Goal: Information Seeking & Learning: Learn about a topic

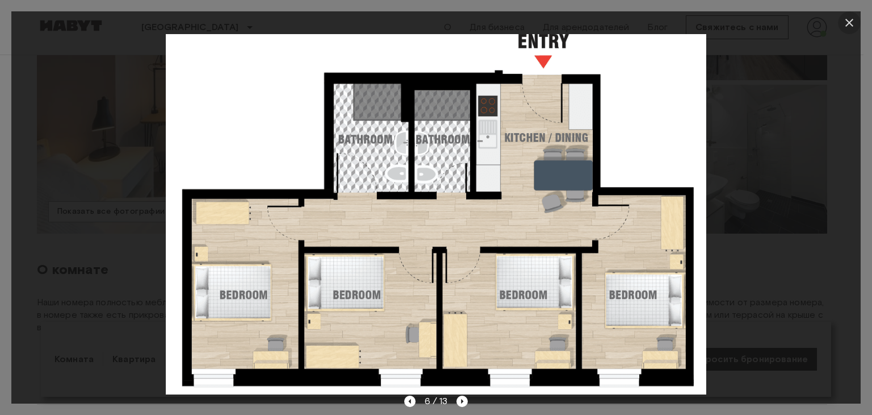
click at [847, 22] on icon "button" at bounding box center [850, 23] width 14 height 14
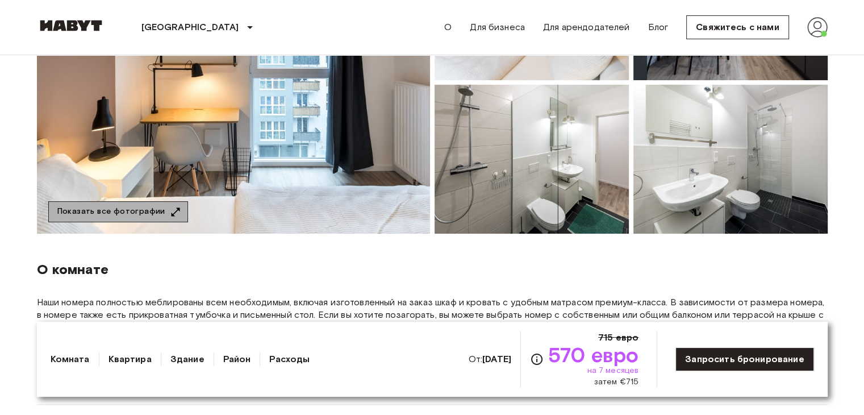
click at [120, 215] on font "Показать все фотографии" at bounding box center [111, 212] width 108 height 10
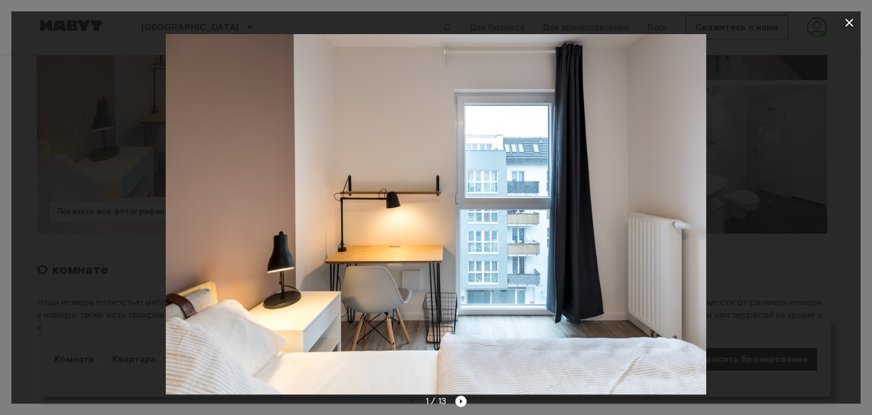
click at [826, 203] on div at bounding box center [436, 214] width 850 height 360
click at [704, 221] on img at bounding box center [436, 214] width 541 height 360
click at [463, 400] on icon "Следующее изображение" at bounding box center [460, 400] width 11 height 11
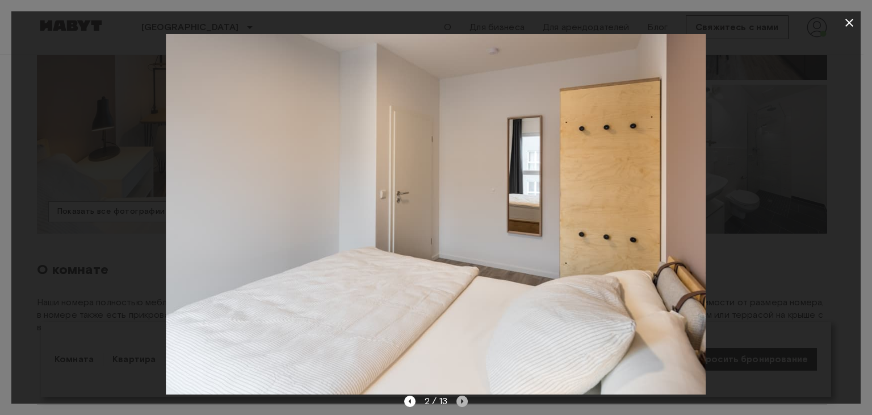
click at [463, 402] on icon "Следующее изображение" at bounding box center [462, 400] width 11 height 11
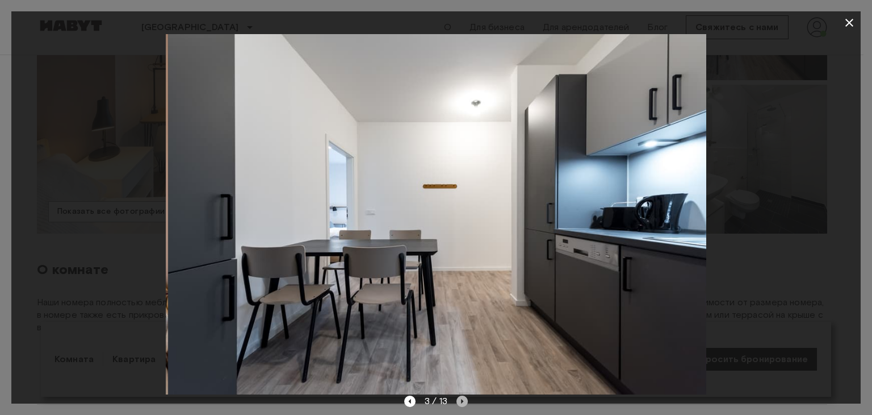
click at [463, 402] on icon "Следующее изображение" at bounding box center [462, 400] width 11 height 11
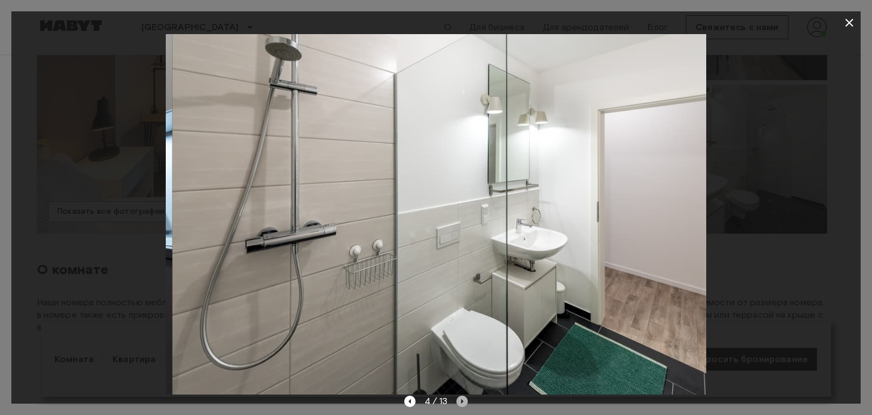
click at [463, 402] on icon "Следующее изображение" at bounding box center [463, 401] width 2 height 5
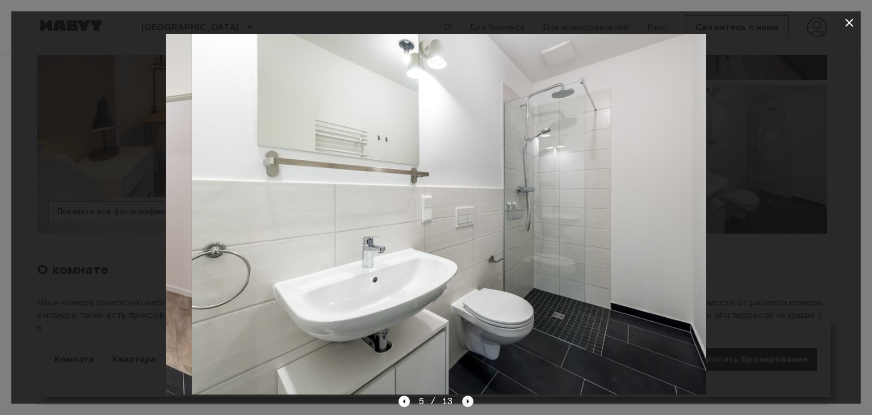
click at [467, 402] on icon "Следующее изображение" at bounding box center [468, 401] width 2 height 5
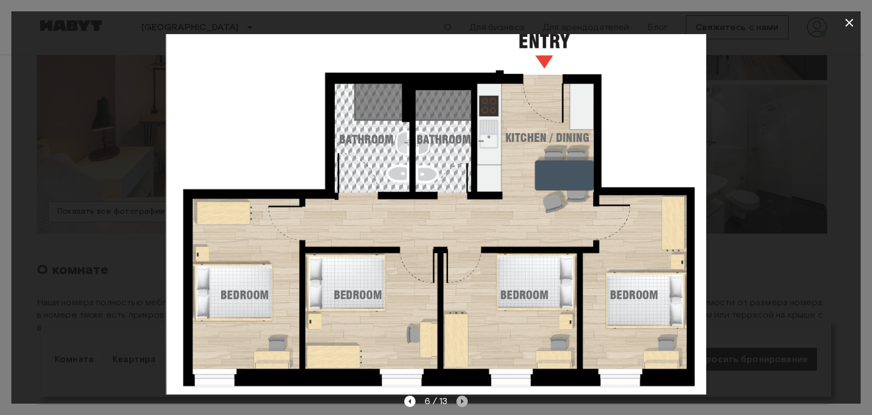
click at [463, 400] on icon "Следующее изображение" at bounding box center [463, 401] width 2 height 5
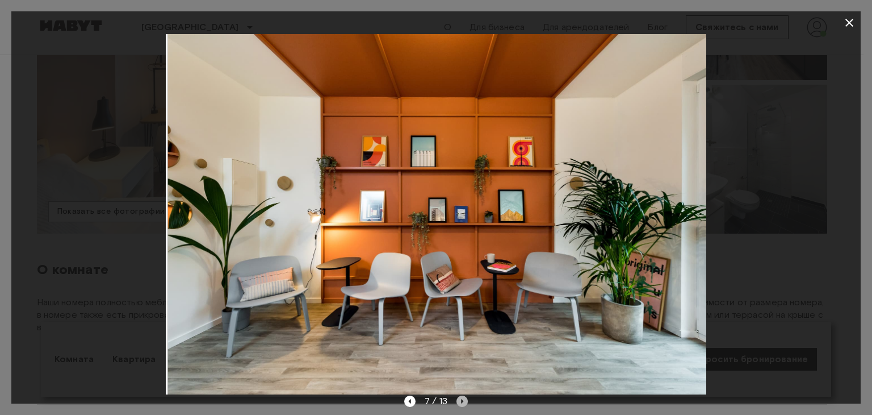
click at [463, 400] on icon "Следующее изображение" at bounding box center [462, 400] width 11 height 11
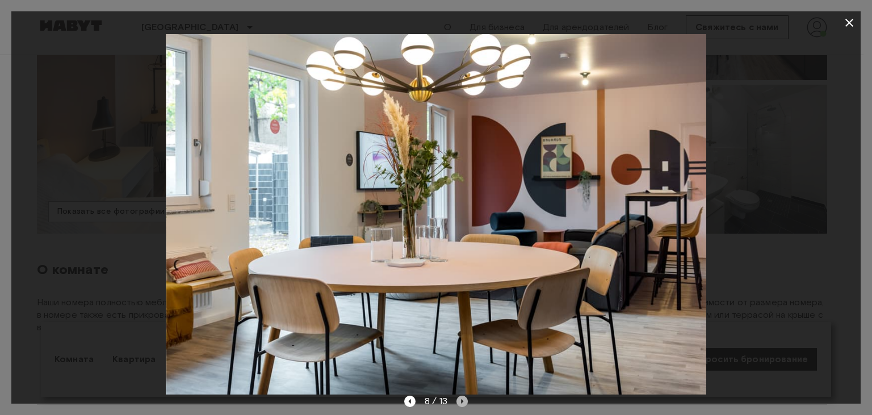
click at [463, 400] on icon "Следующее изображение" at bounding box center [462, 401] width 2 height 5
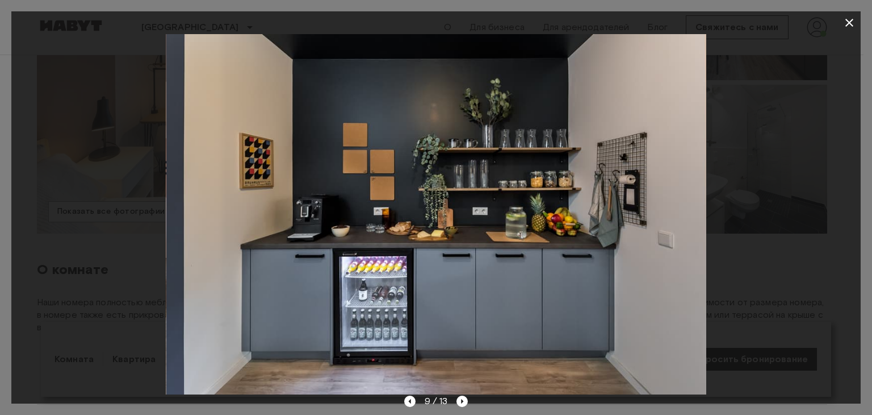
click at [849, 21] on icon "button" at bounding box center [850, 23] width 14 height 14
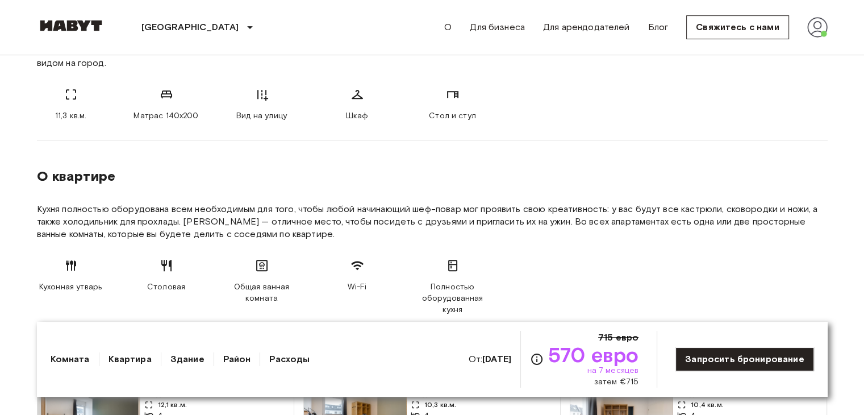
scroll to position [511, 0]
